Goal: Information Seeking & Learning: Learn about a topic

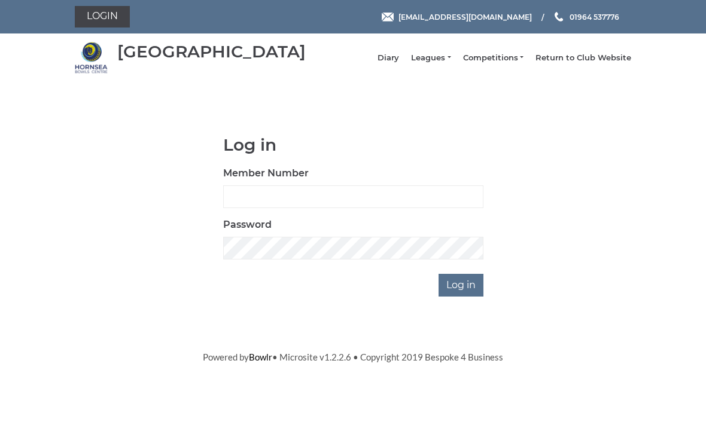
scroll to position [90, 0]
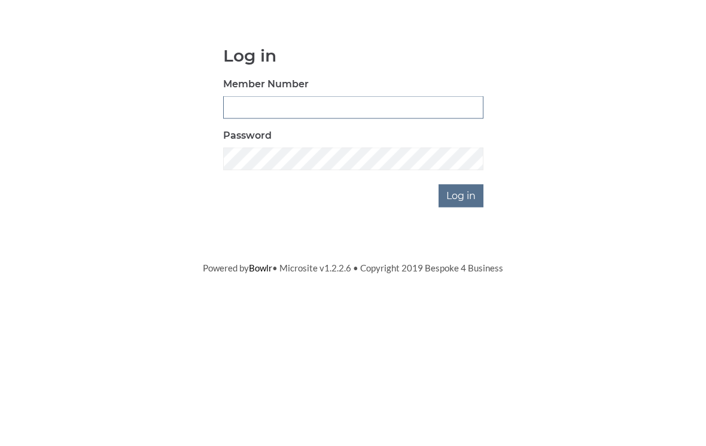
type input "0196"
click at [462, 274] on input "Log in" at bounding box center [461, 285] width 45 height 23
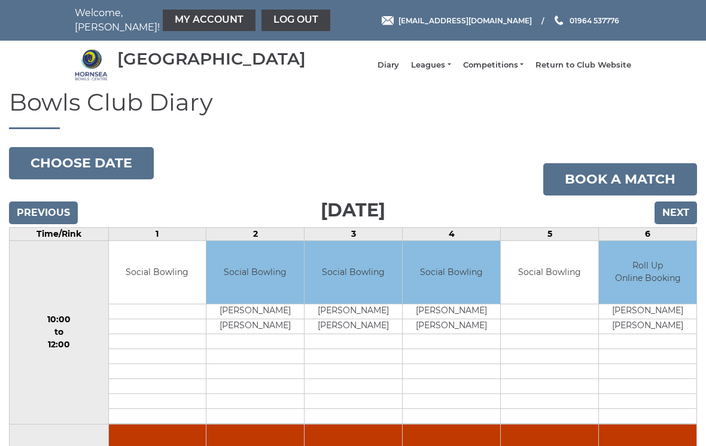
click at [103, 168] on button "Choose date" at bounding box center [81, 163] width 145 height 32
click at [448, 66] on link "Leagues" at bounding box center [430, 65] width 39 height 11
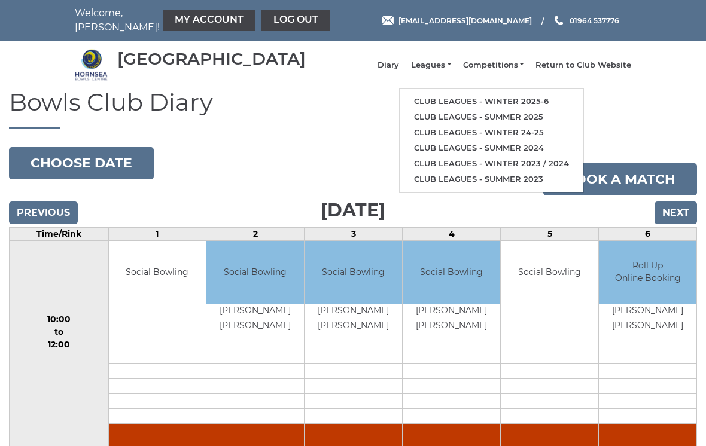
click at [472, 102] on link "Club leagues - Winter 2025-6" at bounding box center [492, 102] width 184 height 16
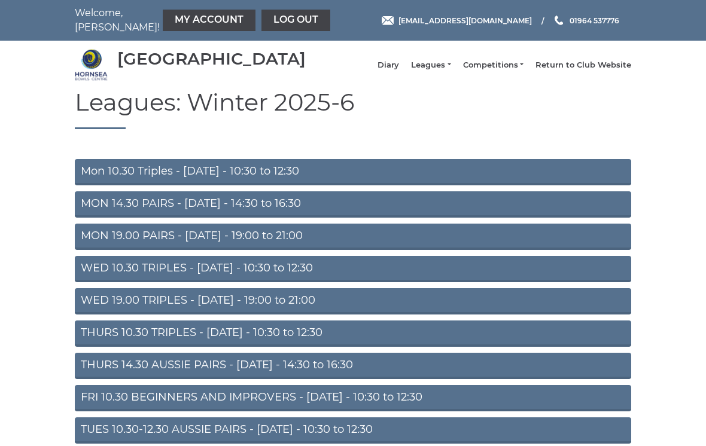
click at [373, 175] on link "Mon 10.30 Triples - Monday - 10:30 to 12:30" at bounding box center [353, 172] width 557 height 26
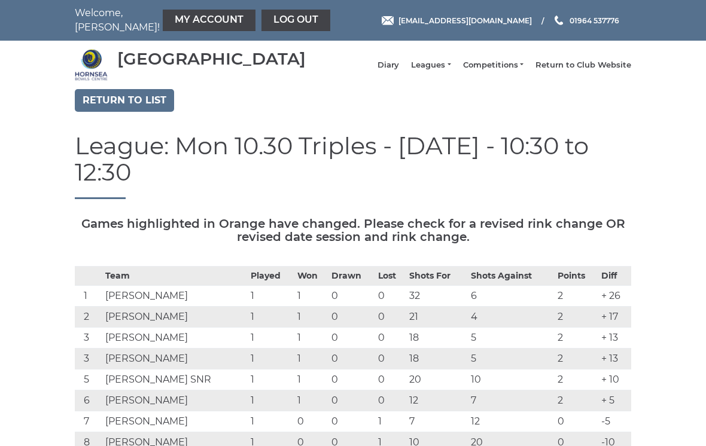
click at [135, 112] on link "Return to list" at bounding box center [124, 100] width 99 height 23
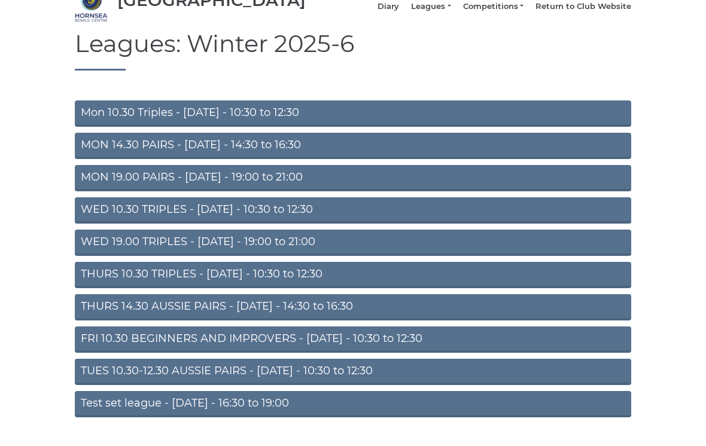
scroll to position [59, 0]
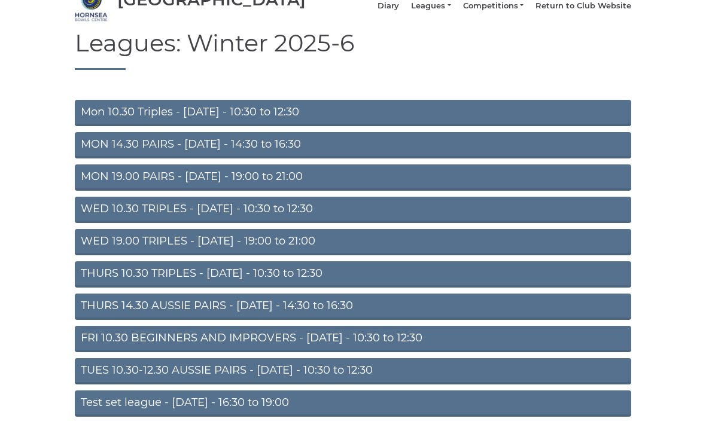
click at [431, 221] on link "WED 10.30 TRIPLES - [DATE] - 10:30 to 12:30" at bounding box center [353, 210] width 557 height 26
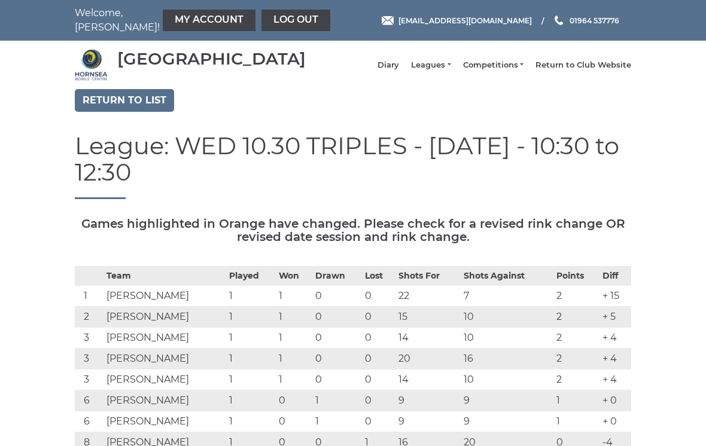
click at [147, 107] on link "Return to list" at bounding box center [124, 100] width 99 height 23
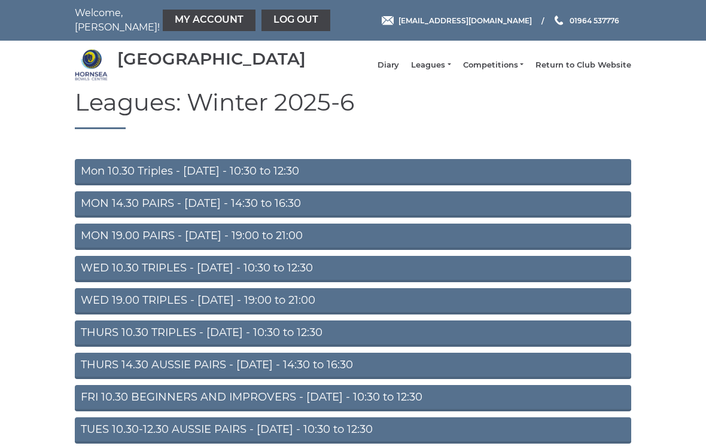
click at [325, 180] on link "Mon 10.30 Triples - [DATE] - 10:30 to 12:30" at bounding box center [353, 172] width 557 height 26
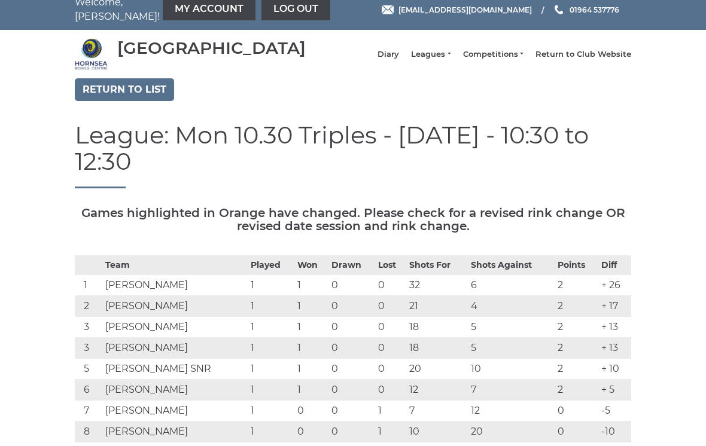
scroll to position [8, 0]
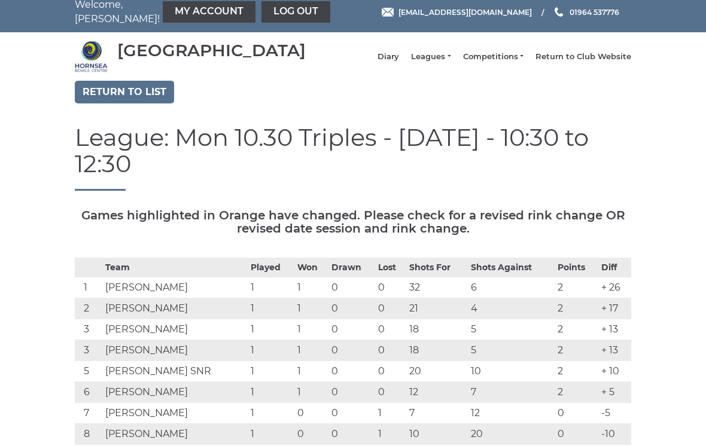
click at [146, 94] on link "Return to list" at bounding box center [124, 92] width 99 height 23
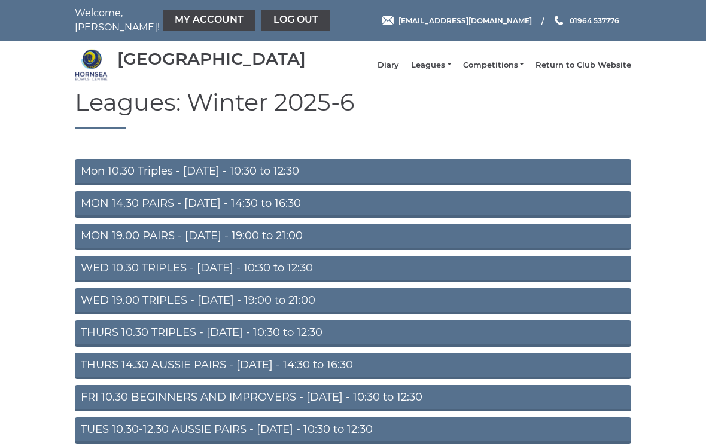
click at [426, 273] on link "WED 10.30 TRIPLES - [DATE] - 10:30 to 12:30" at bounding box center [353, 269] width 557 height 26
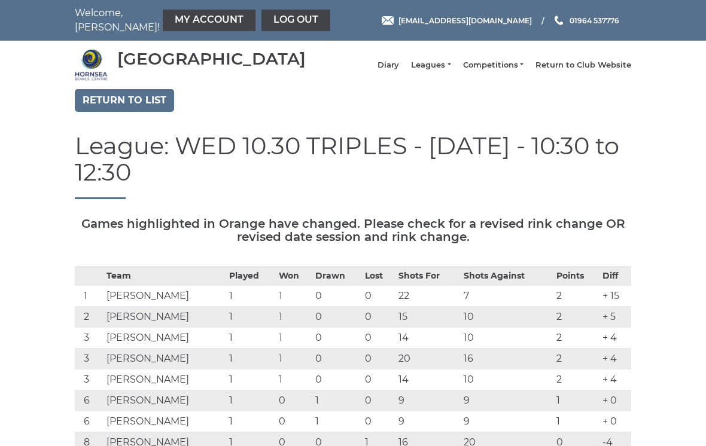
click at [145, 107] on link "Return to list" at bounding box center [124, 100] width 99 height 23
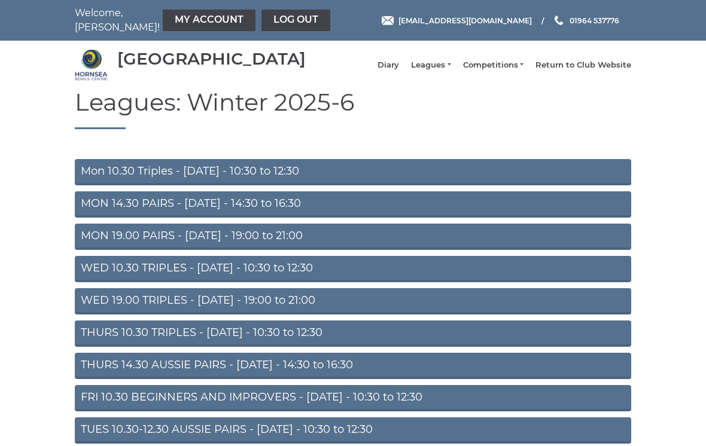
click at [320, 211] on link "MON 14.30 PAIRS - [DATE] - 14:30 to 16:30" at bounding box center [353, 204] width 557 height 26
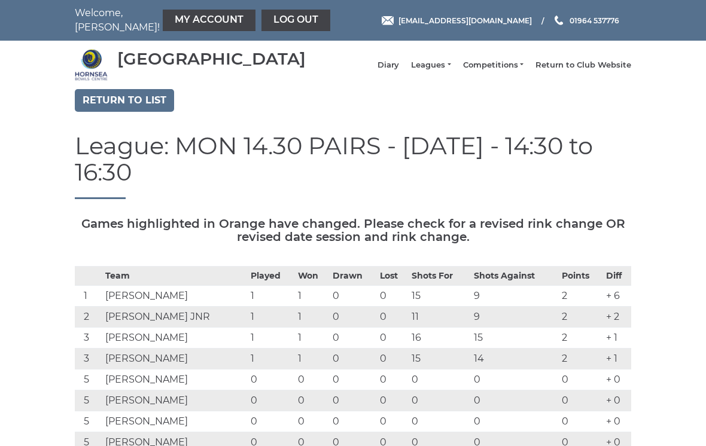
click at [146, 107] on link "Return to list" at bounding box center [124, 100] width 99 height 23
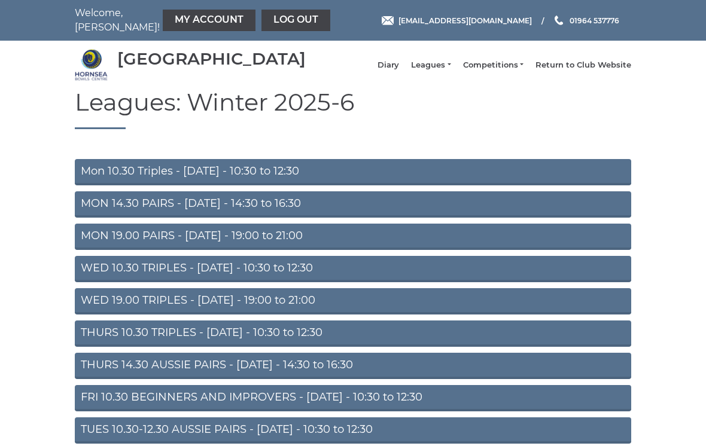
click at [327, 245] on link "MON 19.00 PAIRS - [DATE] - 19:00 to 21:00" at bounding box center [353, 237] width 557 height 26
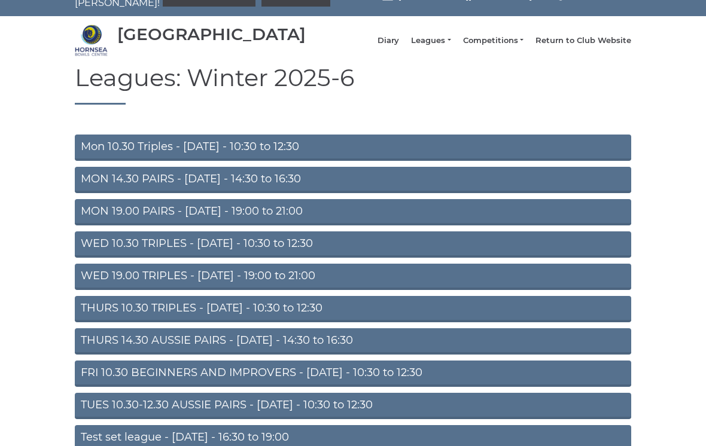
scroll to position [24, 0]
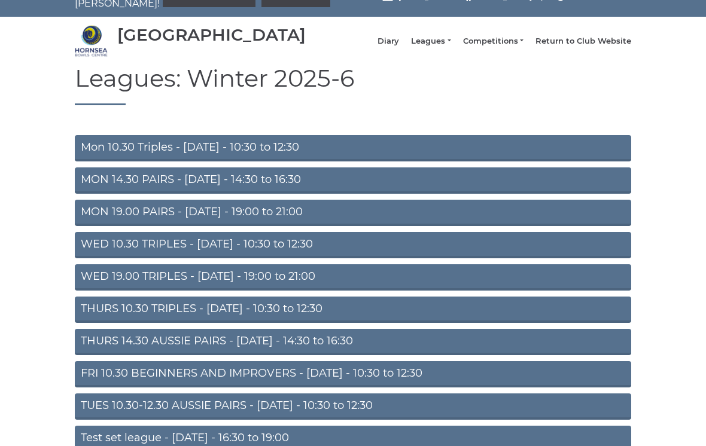
click at [464, 248] on link "WED 10.30 TRIPLES - [DATE] - 10:30 to 12:30" at bounding box center [353, 245] width 557 height 26
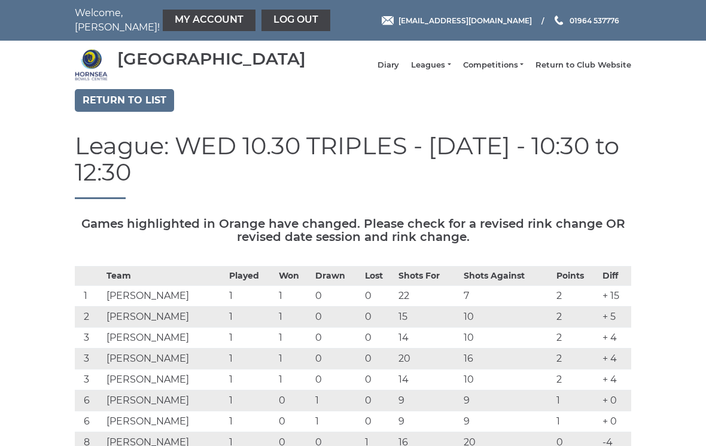
click at [141, 105] on link "Return to list" at bounding box center [124, 100] width 99 height 23
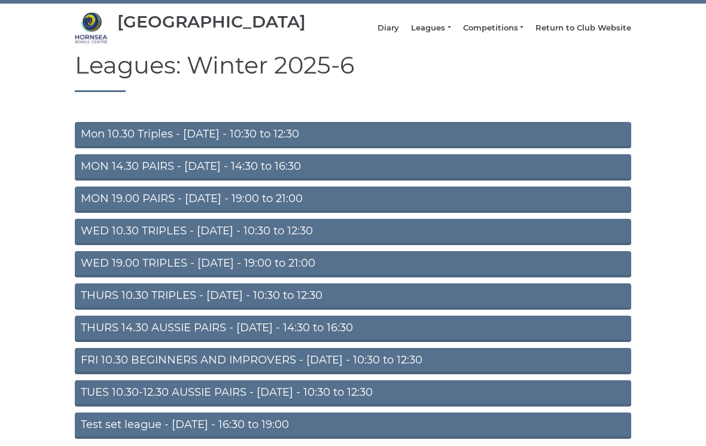
scroll to position [37, 0]
click at [470, 339] on link "THURS 14.30 AUSSIE PAIRS - [DATE] - 14:30 to 16:30" at bounding box center [353, 329] width 557 height 26
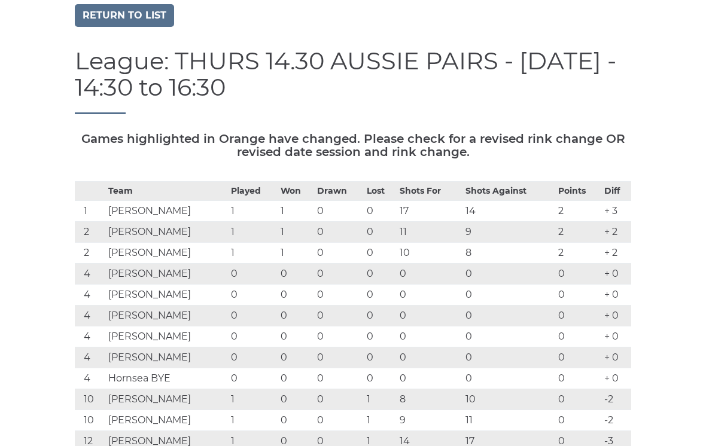
scroll to position [83, 0]
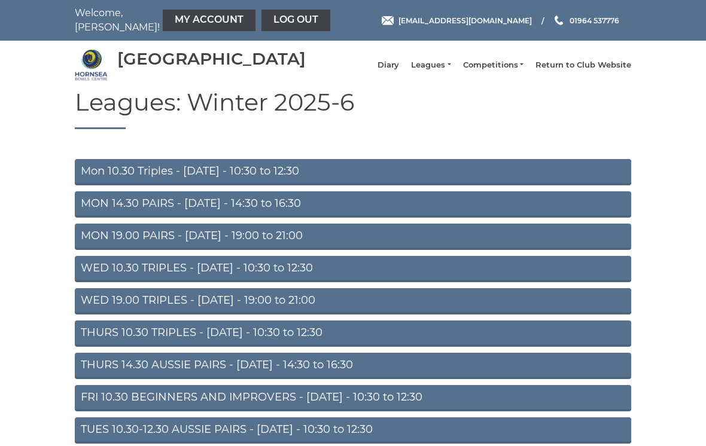
scroll to position [56, 0]
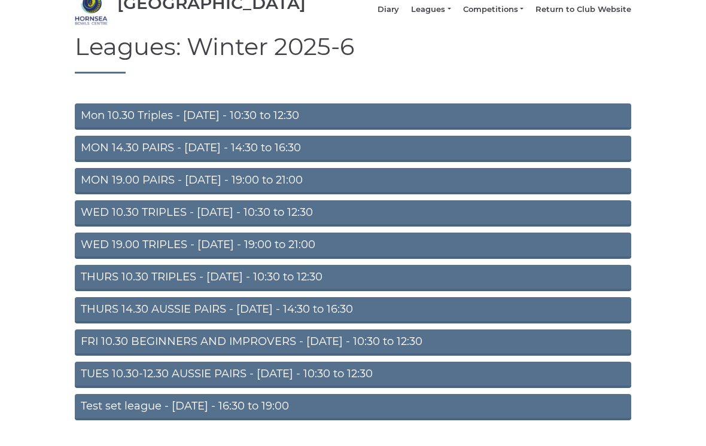
click at [411, 279] on link "THURS 10.30 TRIPLES - [DATE] - 10:30 to 12:30" at bounding box center [353, 278] width 557 height 26
